Goal: Task Accomplishment & Management: Use online tool/utility

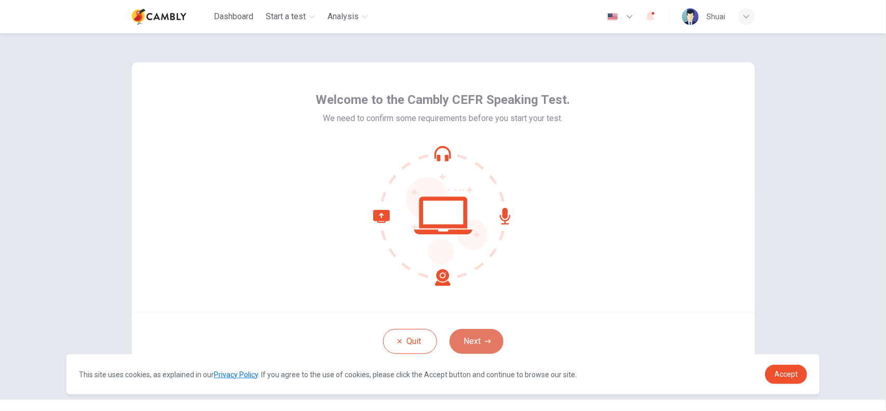
click at [477, 332] on button "Next" at bounding box center [476, 341] width 54 height 25
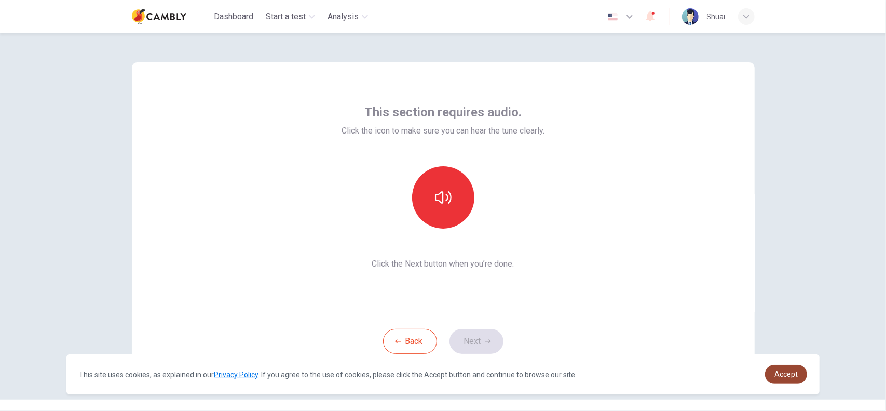
click at [783, 375] on span "Accept" at bounding box center [785, 374] width 23 height 8
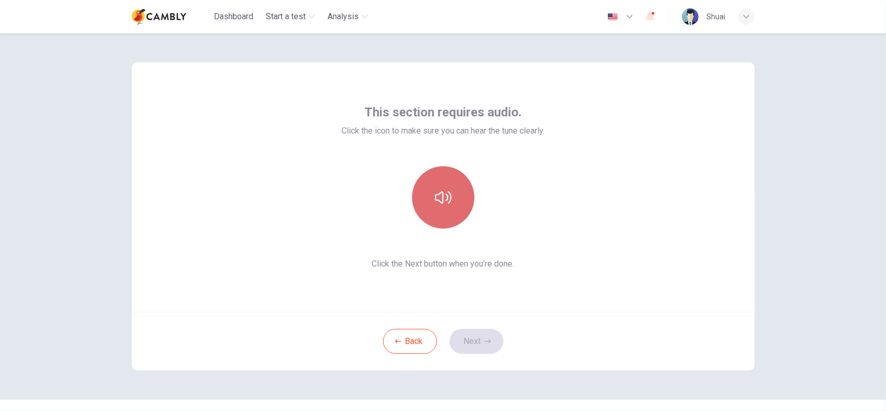
click at [445, 194] on icon "button" at bounding box center [443, 197] width 17 height 17
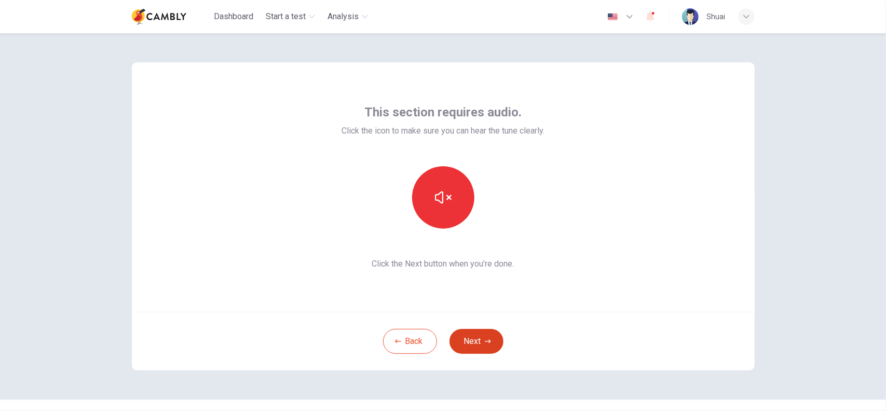
click at [468, 340] on button "Next" at bounding box center [476, 341] width 54 height 25
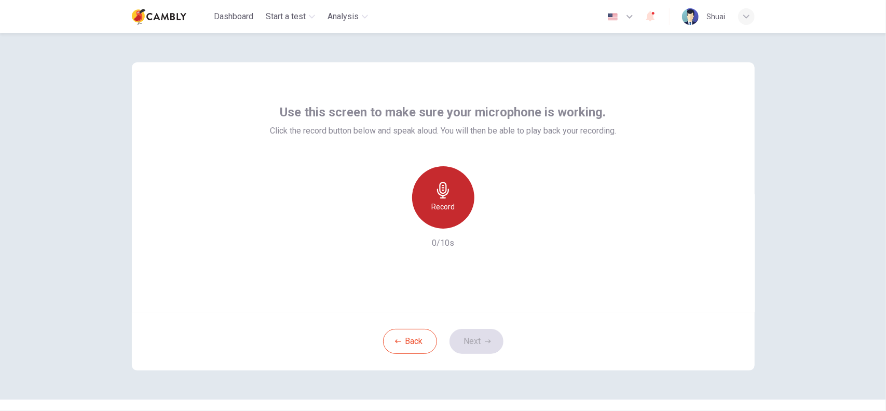
click at [435, 196] on icon "button" at bounding box center [443, 190] width 17 height 17
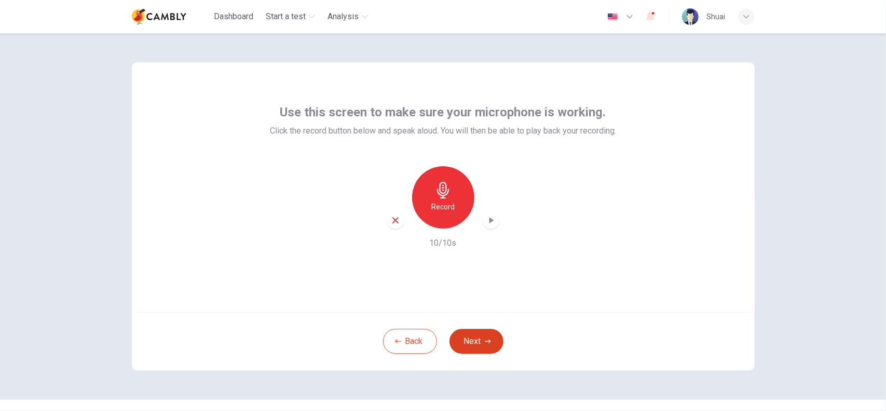
click at [482, 337] on button "Next" at bounding box center [476, 341] width 54 height 25
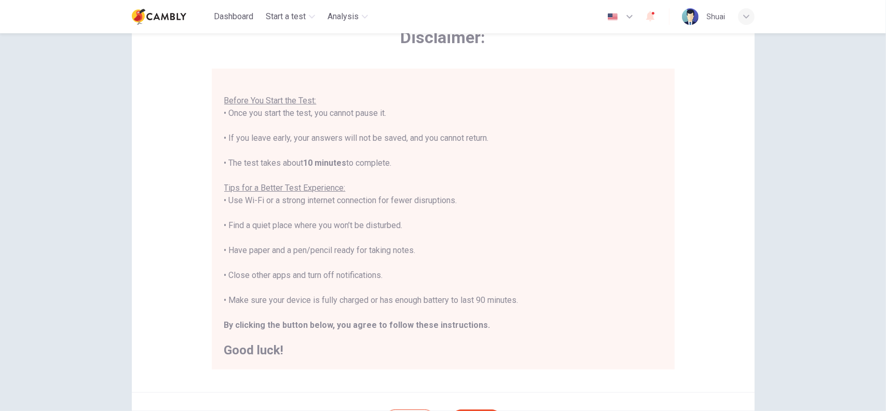
scroll to position [166, 0]
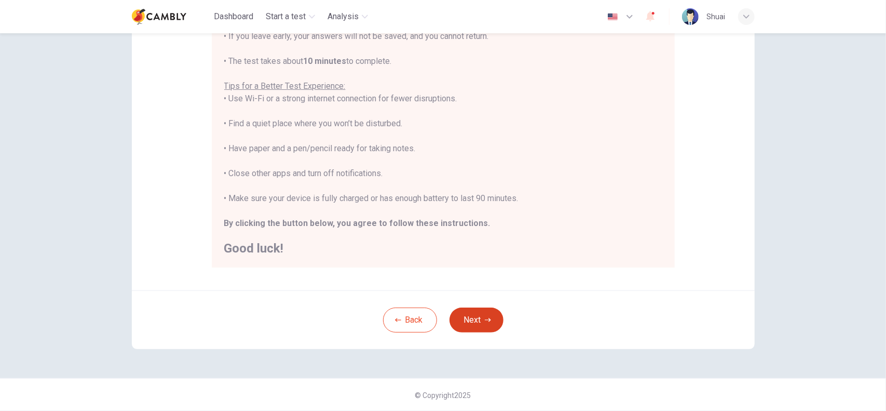
click at [481, 322] on button "Next" at bounding box center [476, 319] width 54 height 25
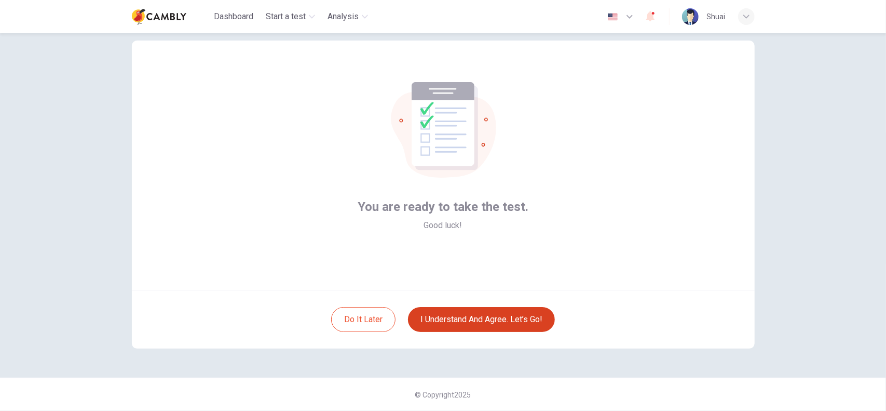
scroll to position [21, 0]
click at [481, 322] on button "I understand and agree. Let’s go!" at bounding box center [481, 319] width 147 height 25
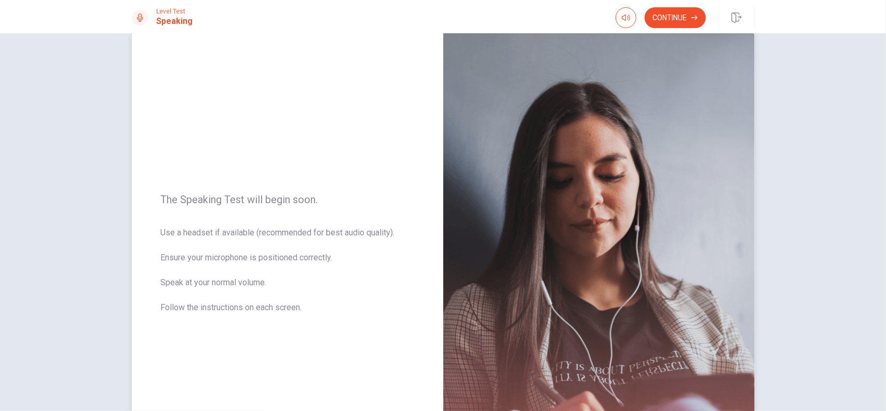
scroll to position [20, 0]
click at [674, 22] on button "Continue" at bounding box center [675, 17] width 61 height 21
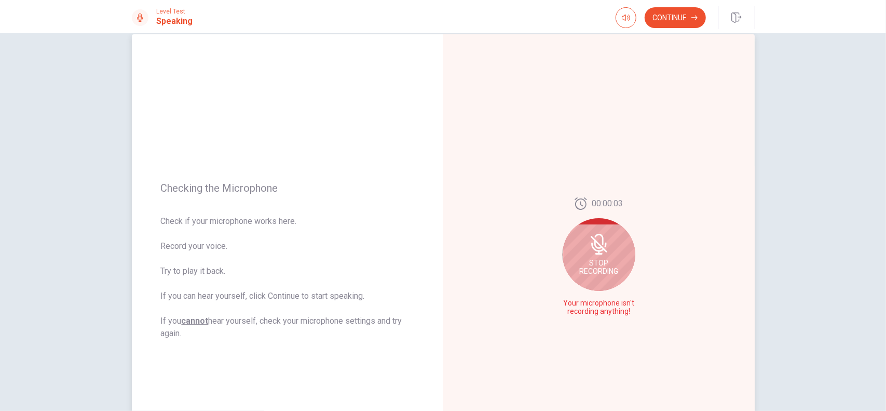
click at [593, 254] on div "Stop Recording" at bounding box center [599, 254] width 73 height 73
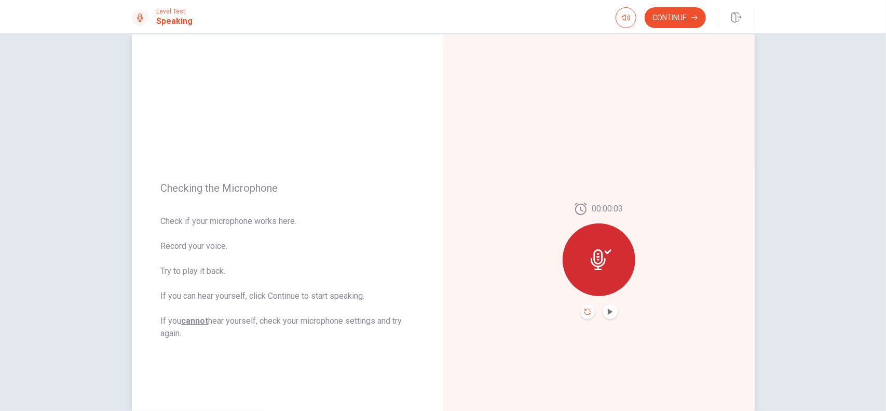
click at [585, 309] on icon "Record Again" at bounding box center [587, 311] width 6 height 6
click at [685, 12] on button "Continue" at bounding box center [675, 17] width 61 height 21
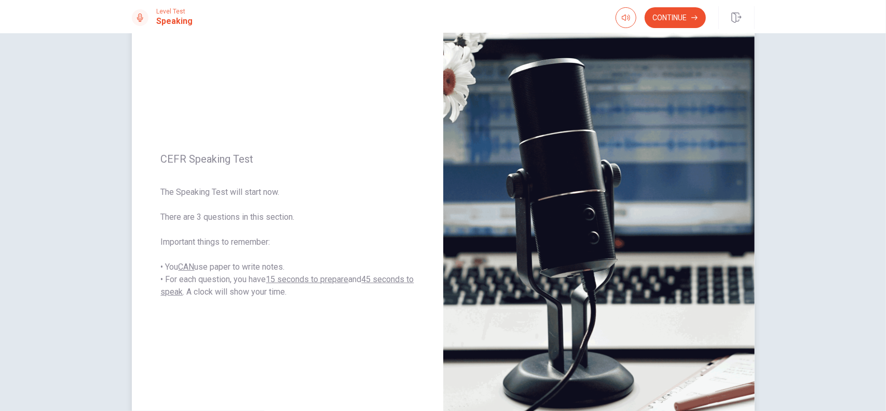
scroll to position [55, 0]
click at [669, 18] on button "Continue" at bounding box center [675, 17] width 61 height 21
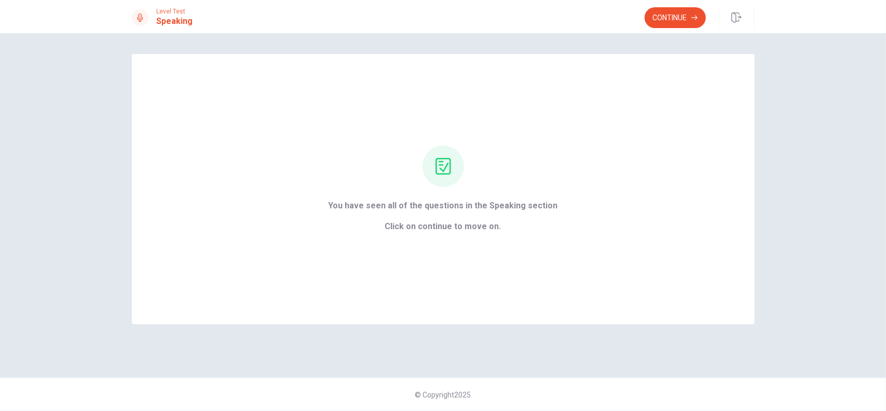
scroll to position [0, 0]
click at [678, 19] on button "Continue" at bounding box center [675, 17] width 61 height 21
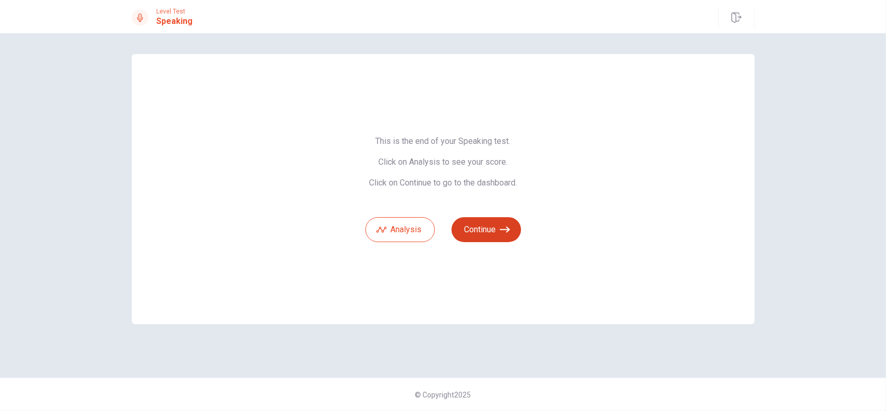
click at [483, 225] on button "Continue" at bounding box center [487, 229] width 70 height 25
